Goal: Information Seeking & Learning: Learn about a topic

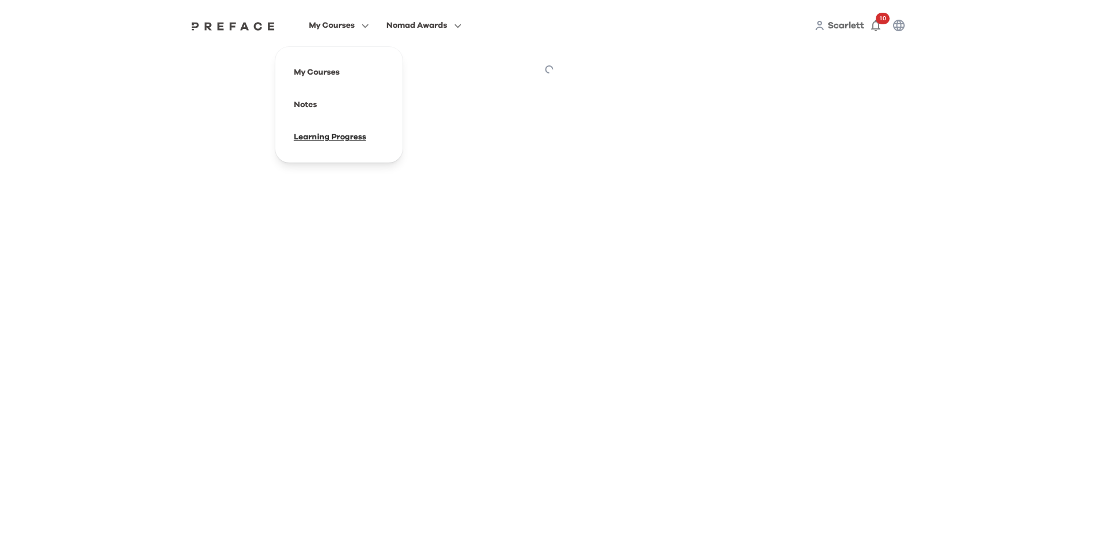
click at [332, 129] on span at bounding box center [339, 137] width 109 height 32
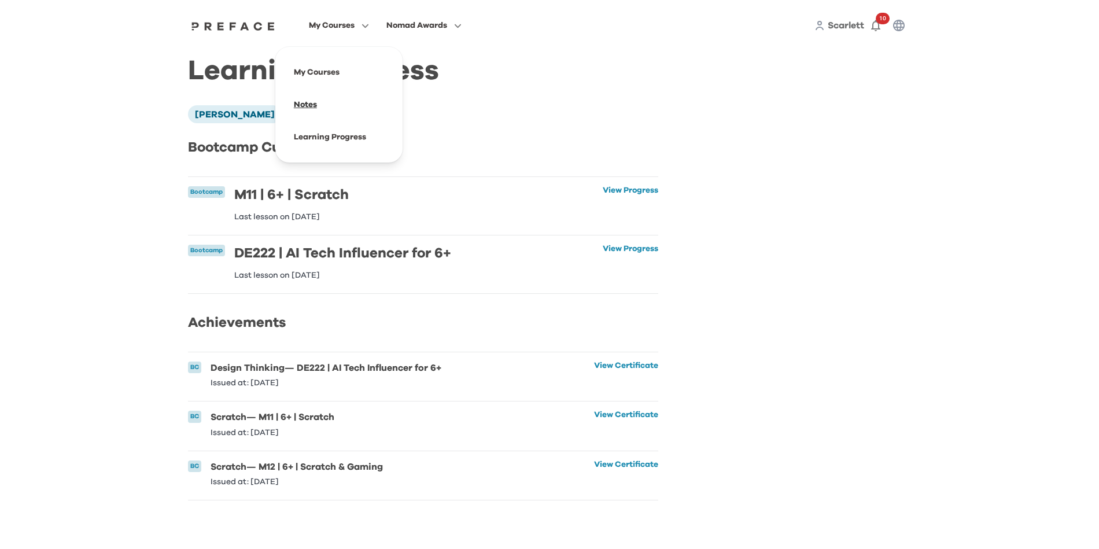
click at [297, 104] on span at bounding box center [339, 104] width 109 height 32
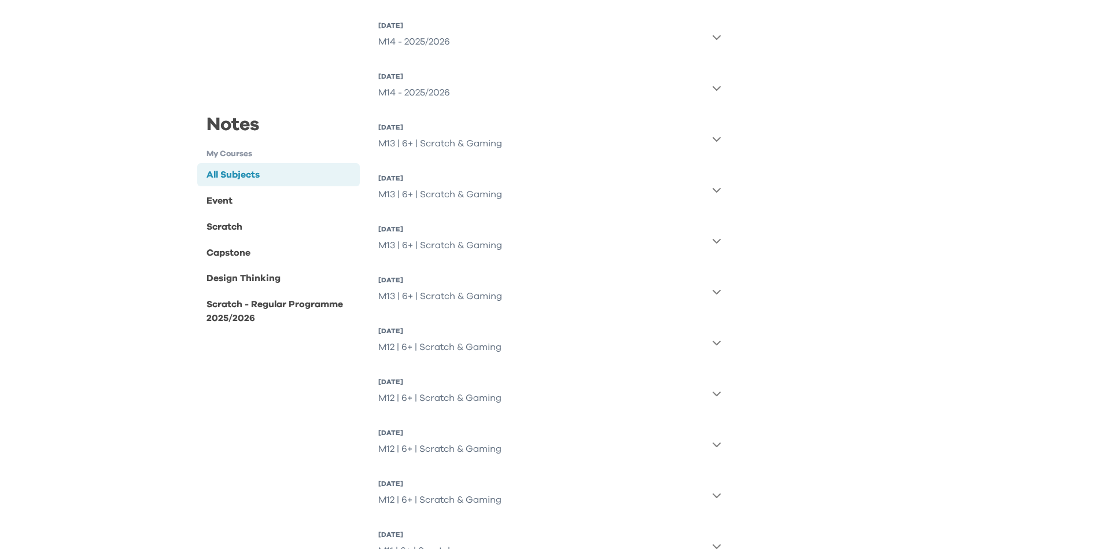
scroll to position [284, 0]
click at [465, 247] on div "M13 | 6+ | Scratch & Gaming" at bounding box center [440, 244] width 124 height 23
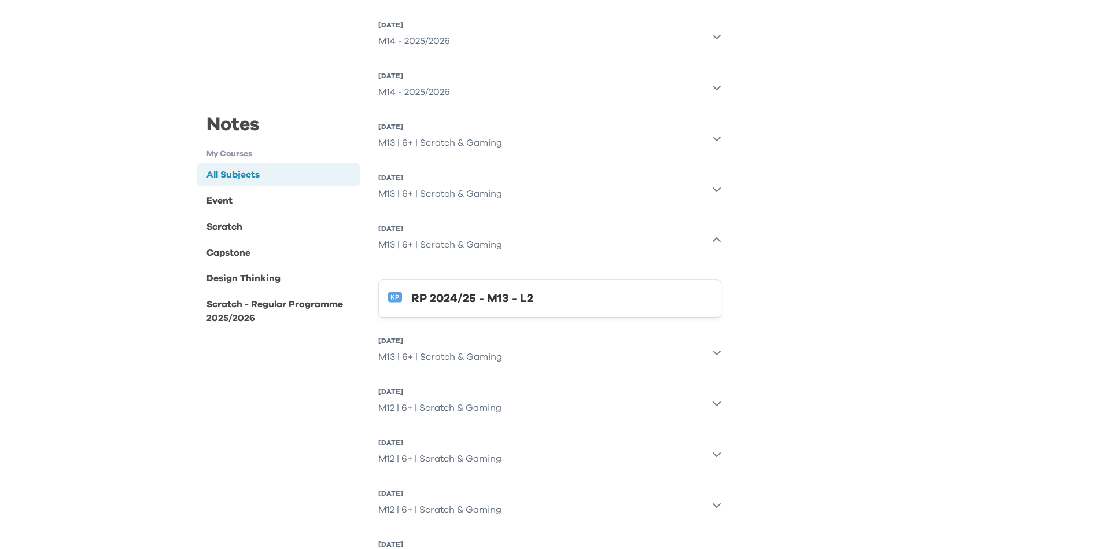
click at [465, 247] on div "M13 | 6+ | Scratch & Gaming" at bounding box center [440, 244] width 124 height 23
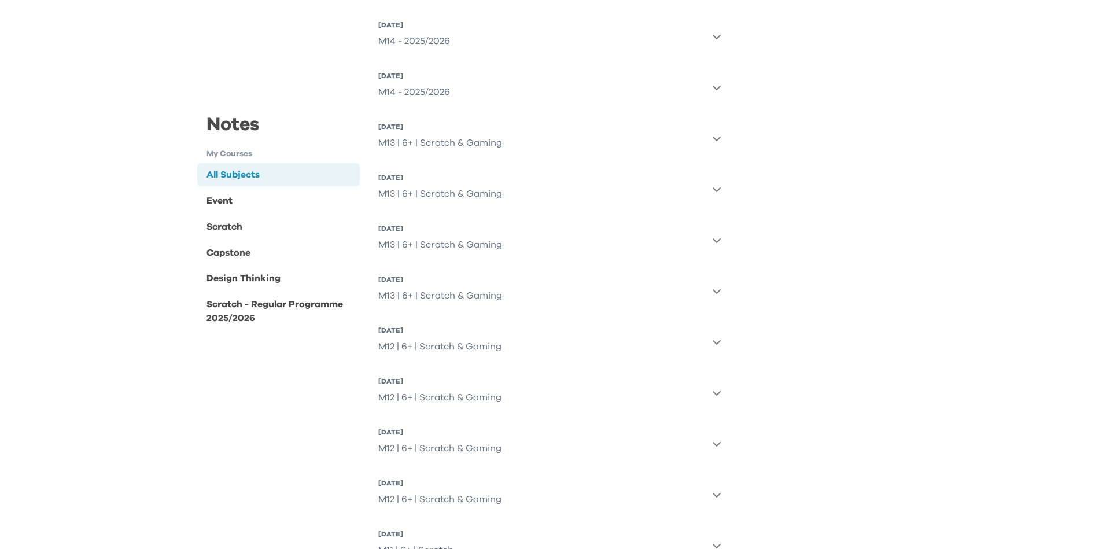
click at [431, 188] on div "M13 | 6+ | Scratch & Gaming" at bounding box center [440, 193] width 124 height 23
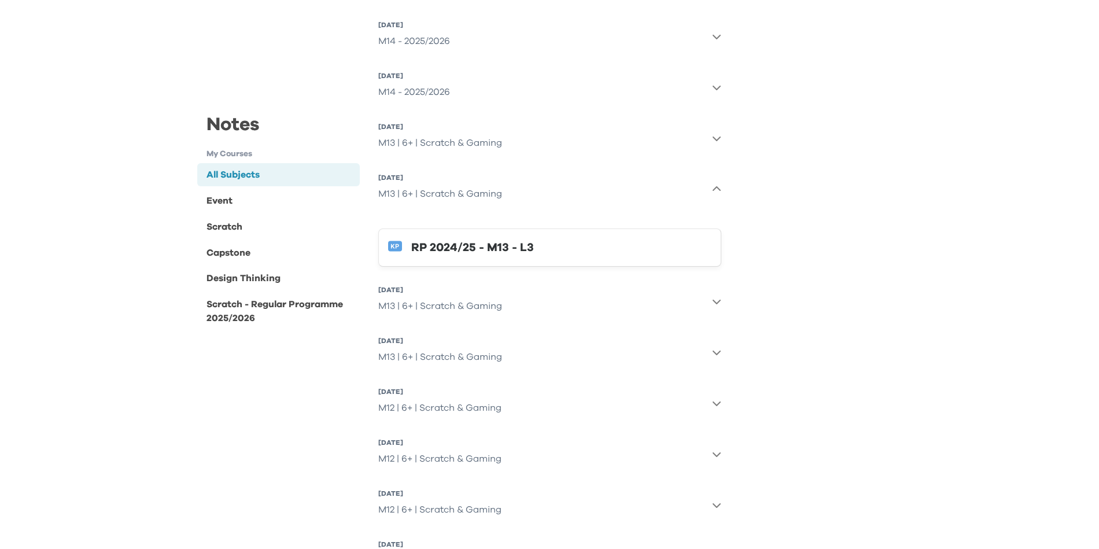
click at [457, 250] on div "RP 2024/25 - M13 - L3" at bounding box center [561, 247] width 300 height 19
click at [461, 348] on div "M13 | 6+ | Scratch & Gaming" at bounding box center [440, 356] width 124 height 23
click at [1002, 415] on div "My Courses Nomad Awards Scarlett 10 Notes Scarlett Yue Notes My Courses All Sub…" at bounding box center [549, 422] width 1099 height 1412
click at [567, 419] on div "RP 2024/25 - M13 - L1" at bounding box center [561, 410] width 300 height 19
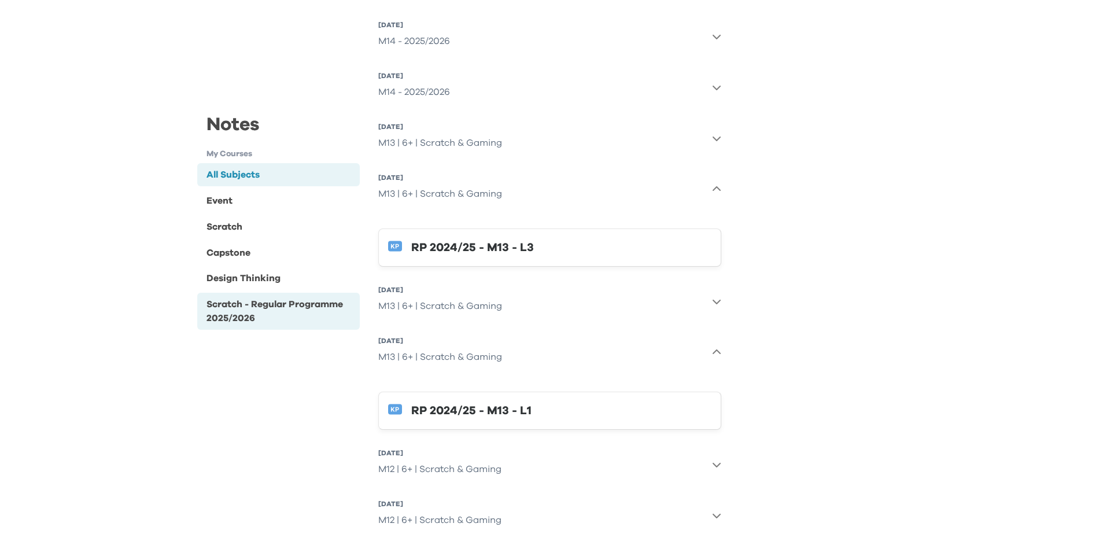
click at [290, 302] on div "Scratch - Regular Programme 2025/2026" at bounding box center [280, 311] width 149 height 28
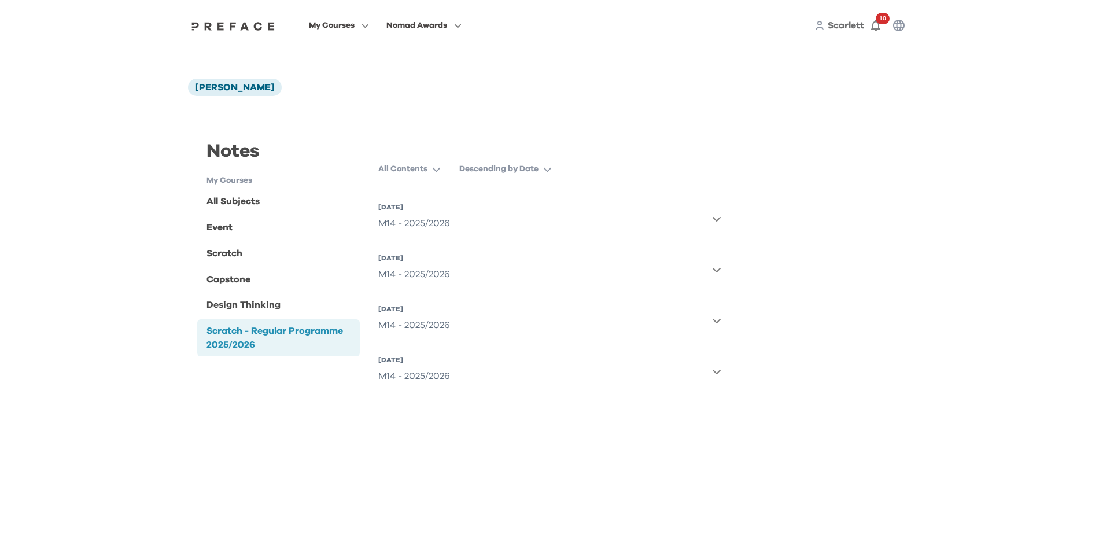
scroll to position [0, 0]
click at [266, 252] on div "Scratch" at bounding box center [278, 253] width 162 height 23
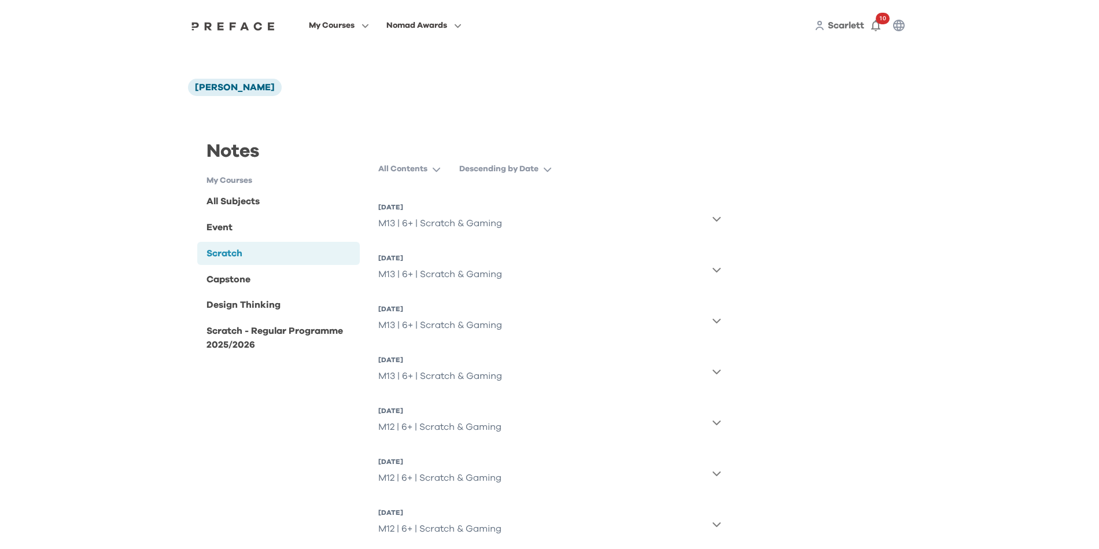
click at [460, 227] on div "M13 | 6+ | Scratch & Gaming" at bounding box center [440, 223] width 124 height 23
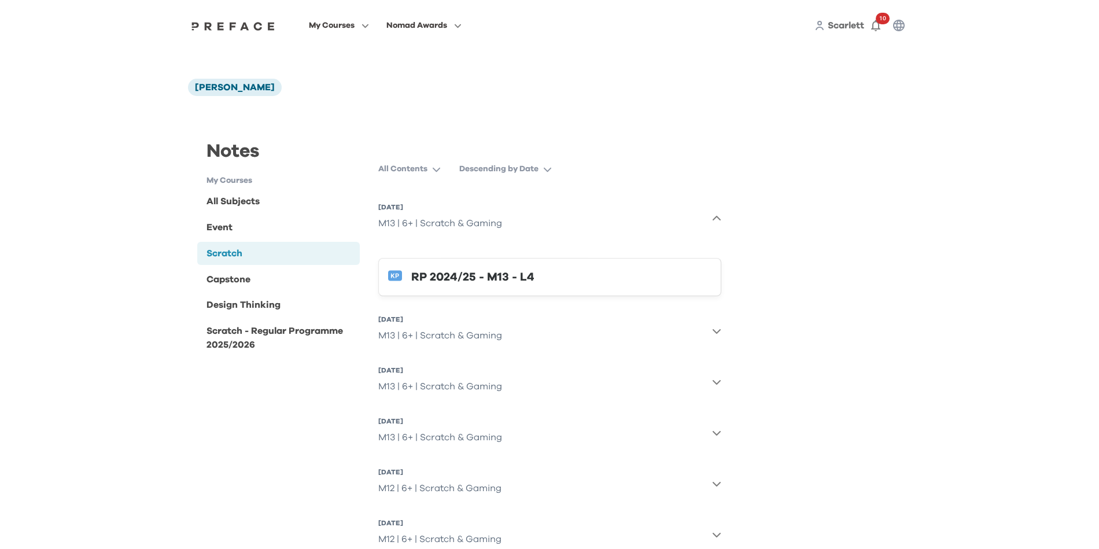
click at [460, 227] on div "M13 | 6+ | Scratch & Gaming" at bounding box center [440, 223] width 124 height 23
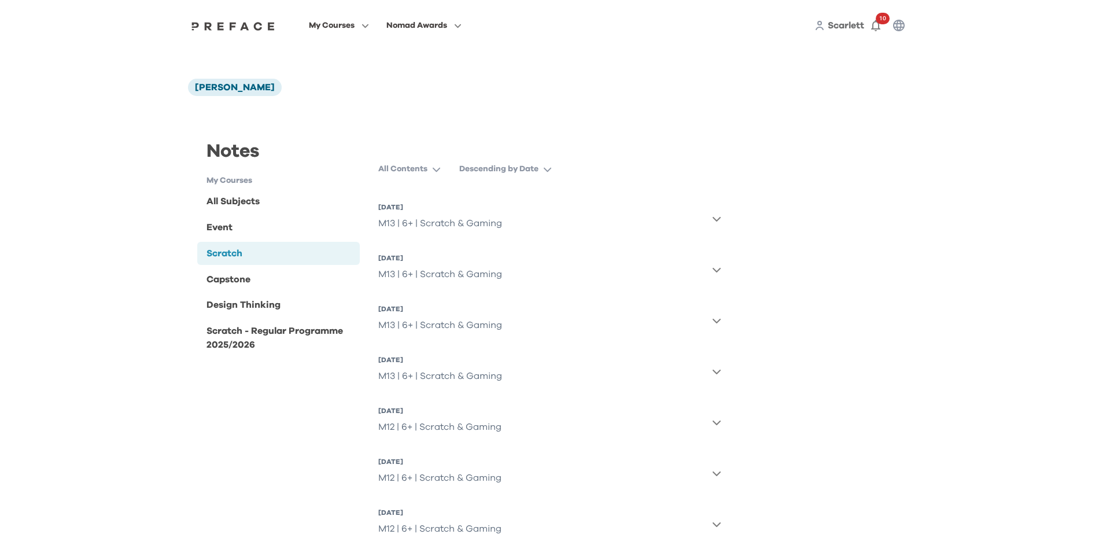
click at [466, 283] on div "M13 | 6+ | Scratch & Gaming" at bounding box center [440, 274] width 124 height 23
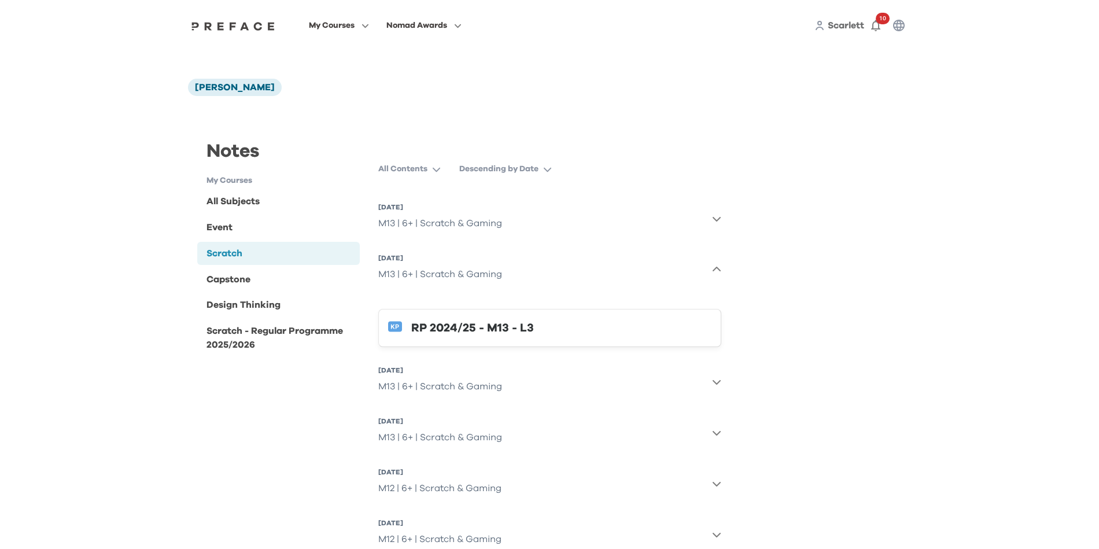
click at [466, 283] on div "M13 | 6+ | Scratch & Gaming" at bounding box center [440, 274] width 124 height 23
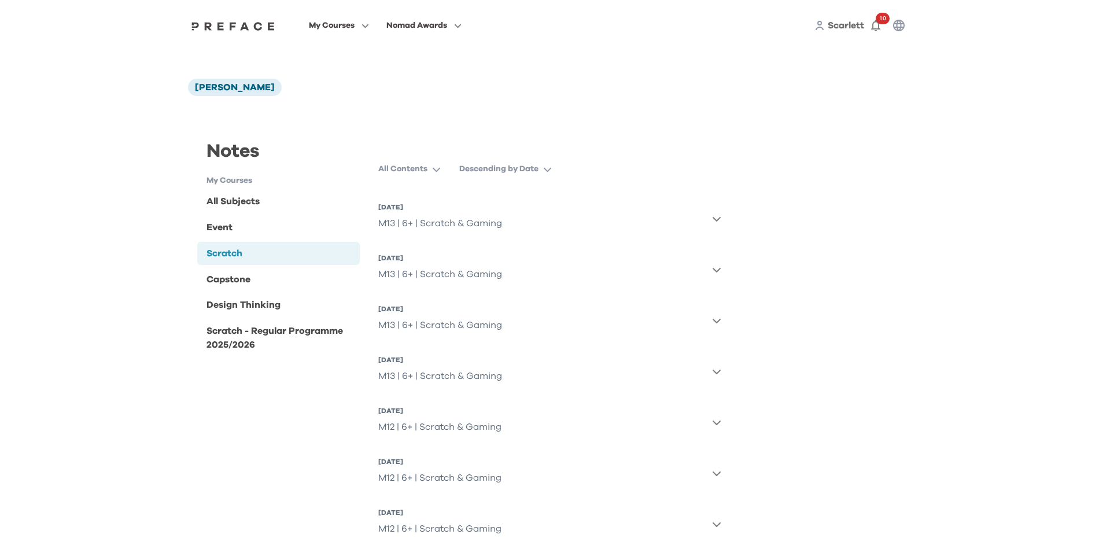
click at [460, 321] on div "M13 | 6+ | Scratch & Gaming" at bounding box center [440, 324] width 124 height 23
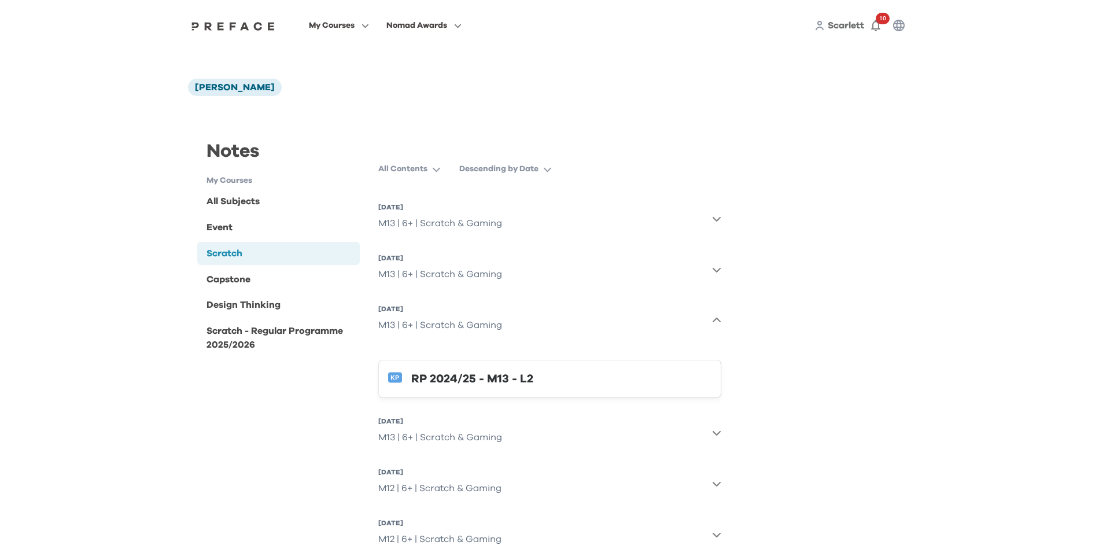
click at [460, 322] on div "M13 | 6+ | Scratch & Gaming" at bounding box center [440, 324] width 124 height 23
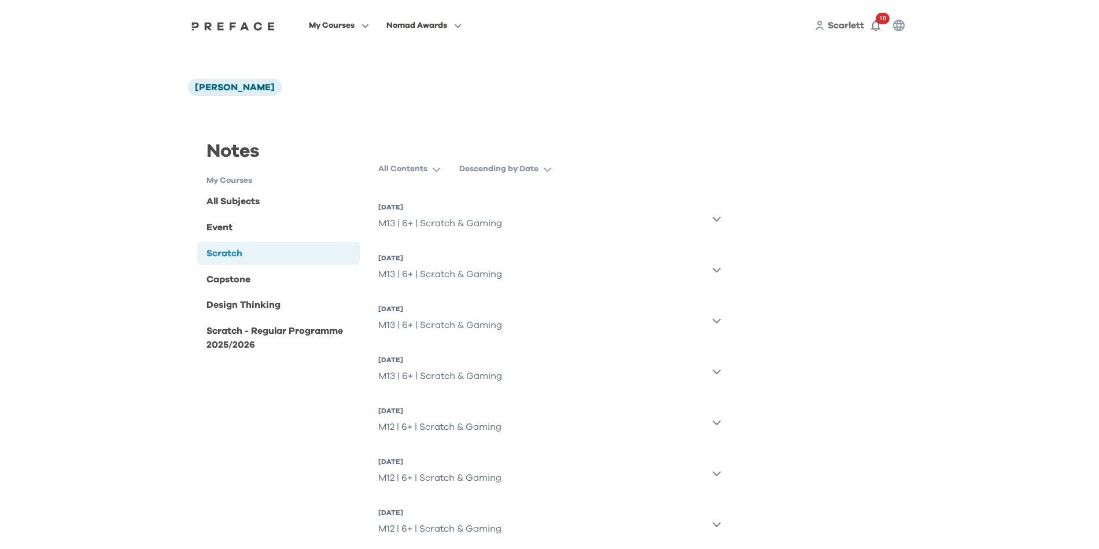
click at [490, 371] on div "M13 | 6+ | Scratch & Gaming" at bounding box center [440, 375] width 124 height 23
click at [494, 438] on div "RP 2024/25 - M13 - L1" at bounding box center [561, 429] width 300 height 19
